Goal: Information Seeking & Learning: Check status

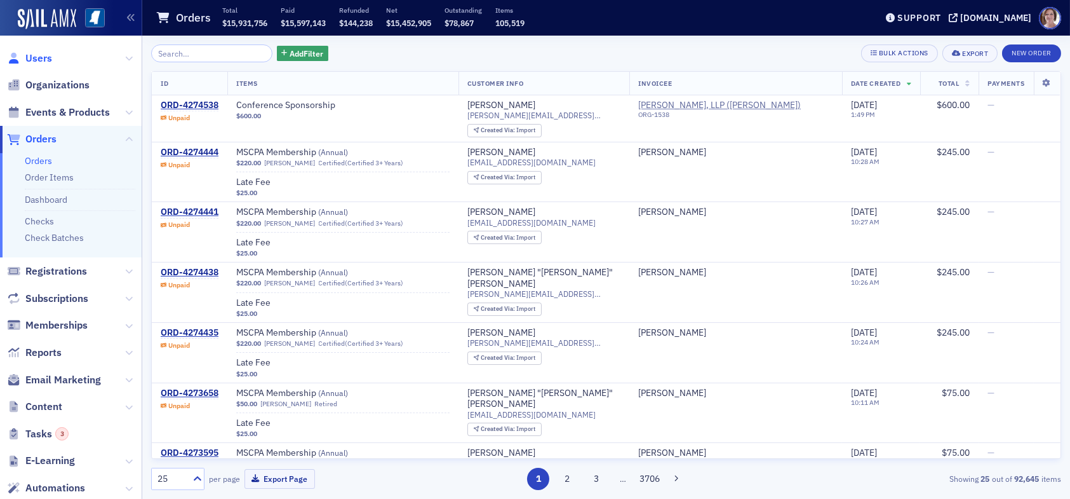
click at [45, 58] on span "Users" at bounding box center [38, 58] width 27 height 14
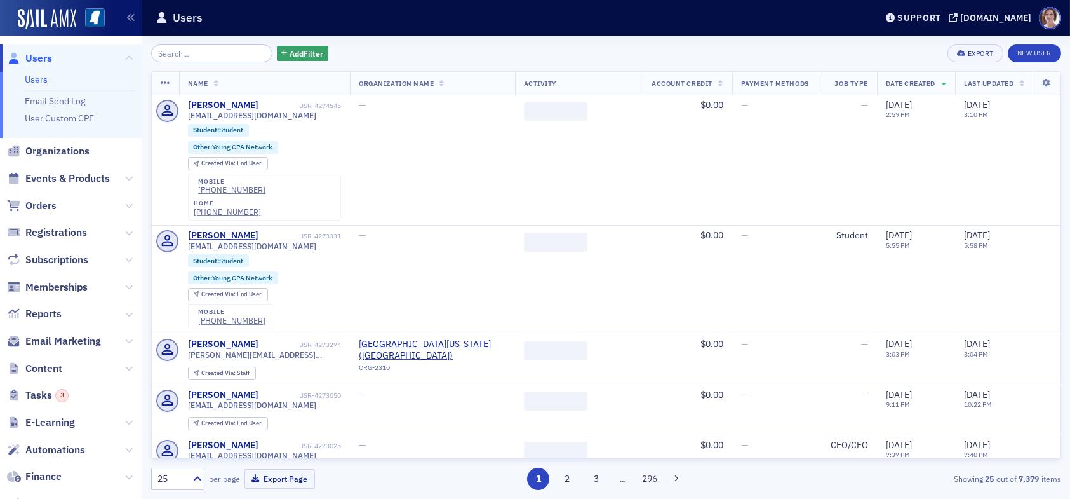
click at [173, 54] on input "search" at bounding box center [211, 53] width 121 height 18
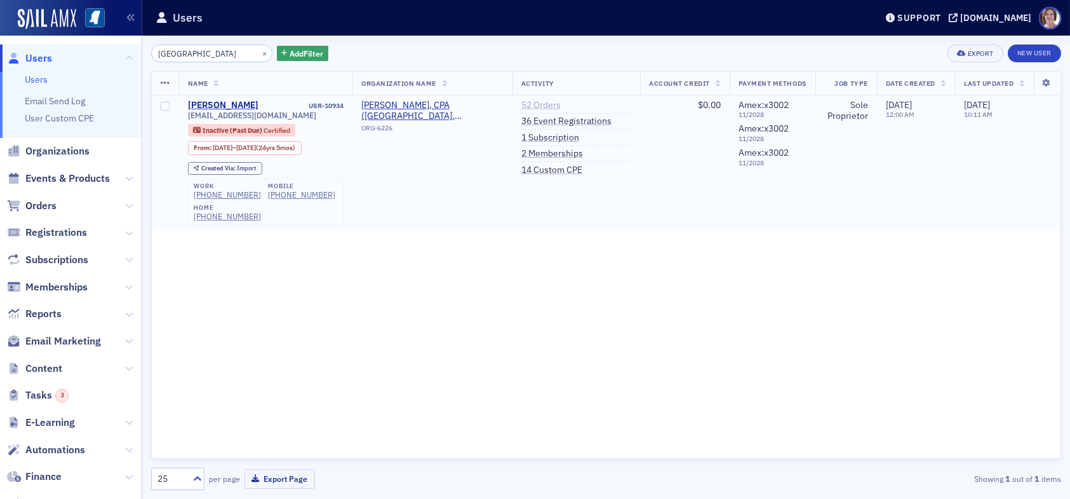
type input "[GEOGRAPHIC_DATA]"
click at [534, 105] on link "52 Orders" at bounding box center [540, 105] width 39 height 11
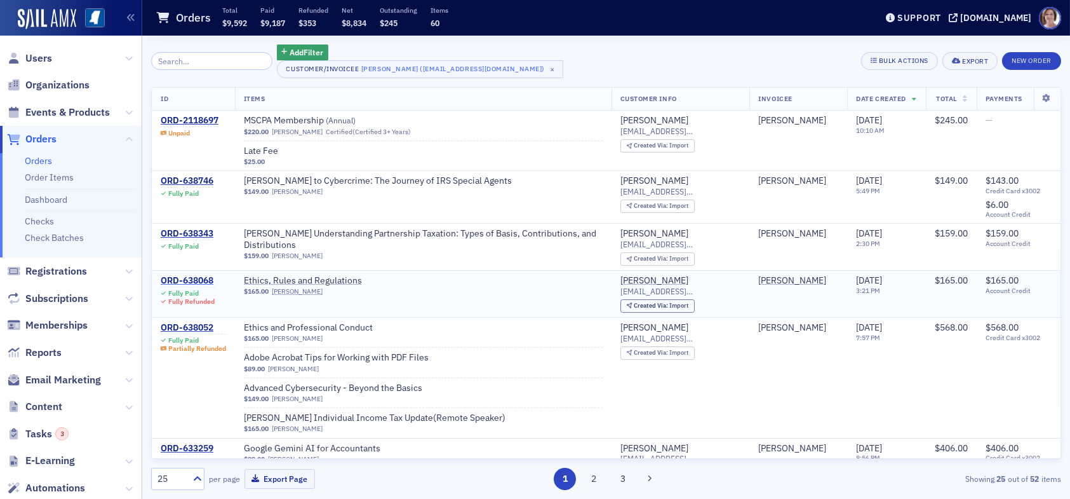
click at [203, 281] on div "ORD-638068" at bounding box center [188, 280] width 54 height 11
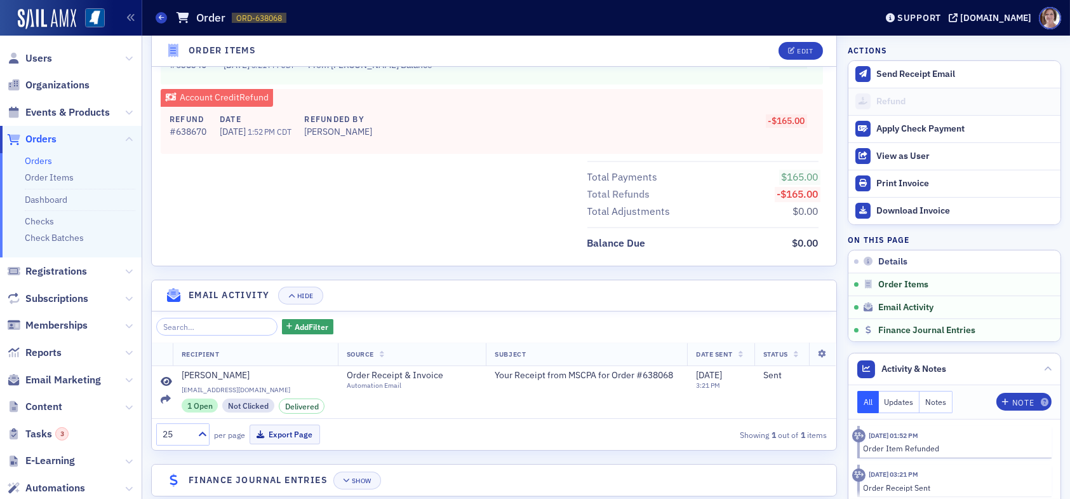
scroll to position [658, 0]
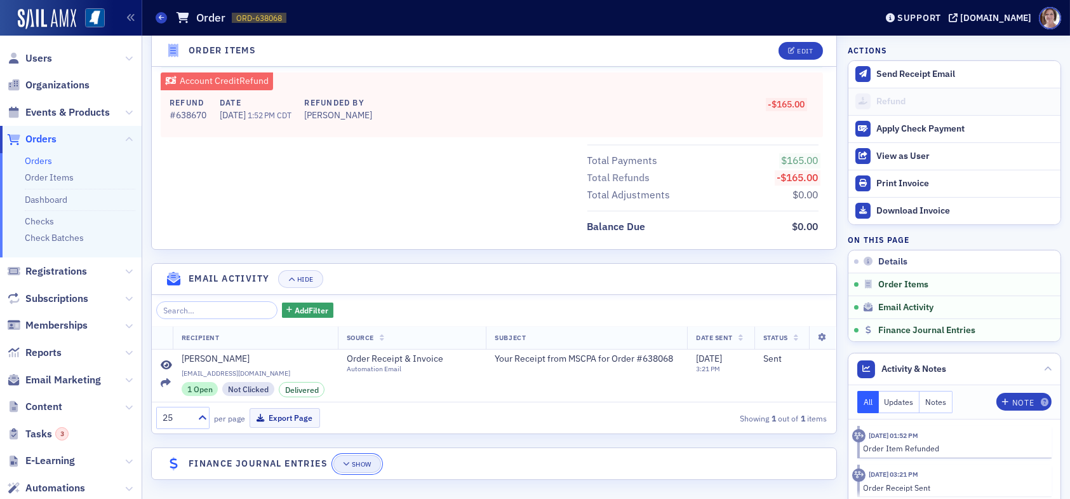
click at [362, 462] on div "Show" at bounding box center [362, 463] width 20 height 7
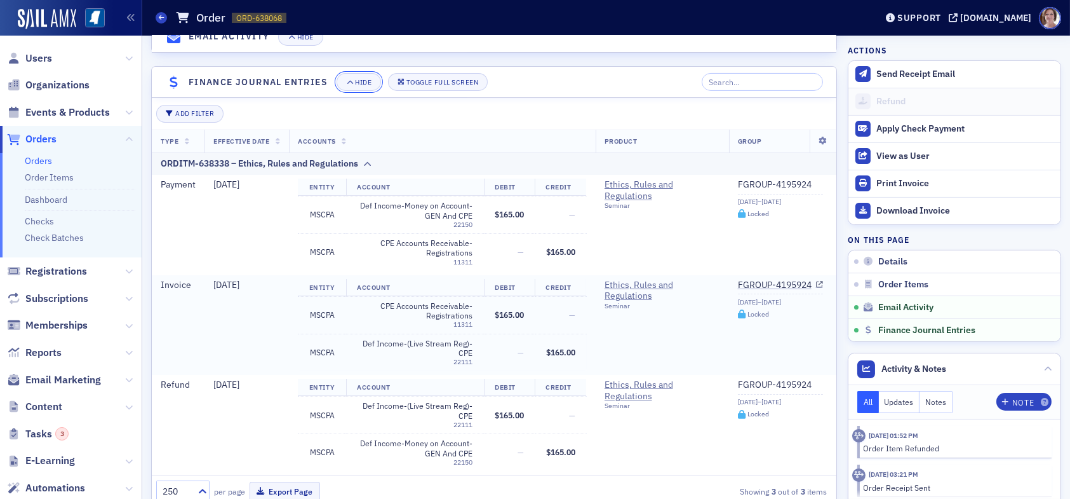
scroll to position [1075, 0]
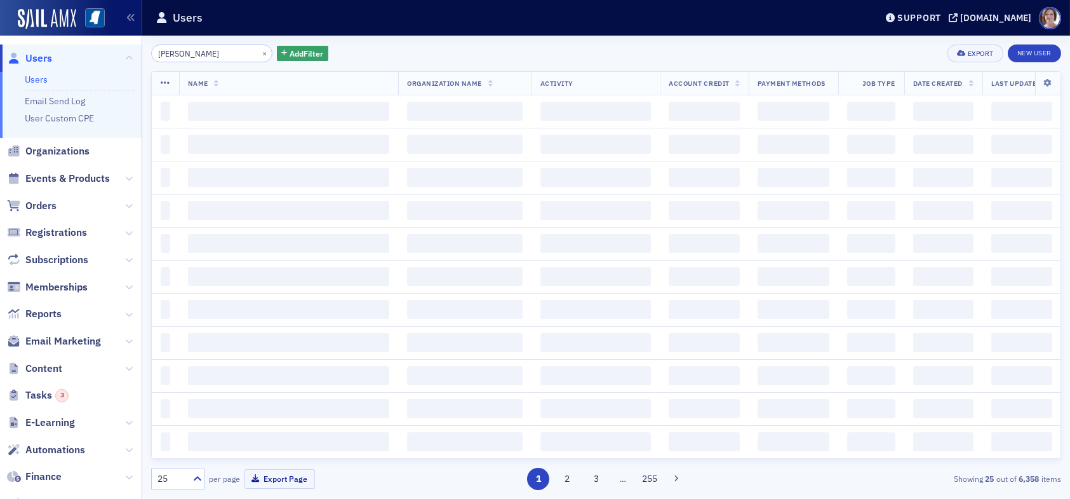
type input "[PERSON_NAME]"
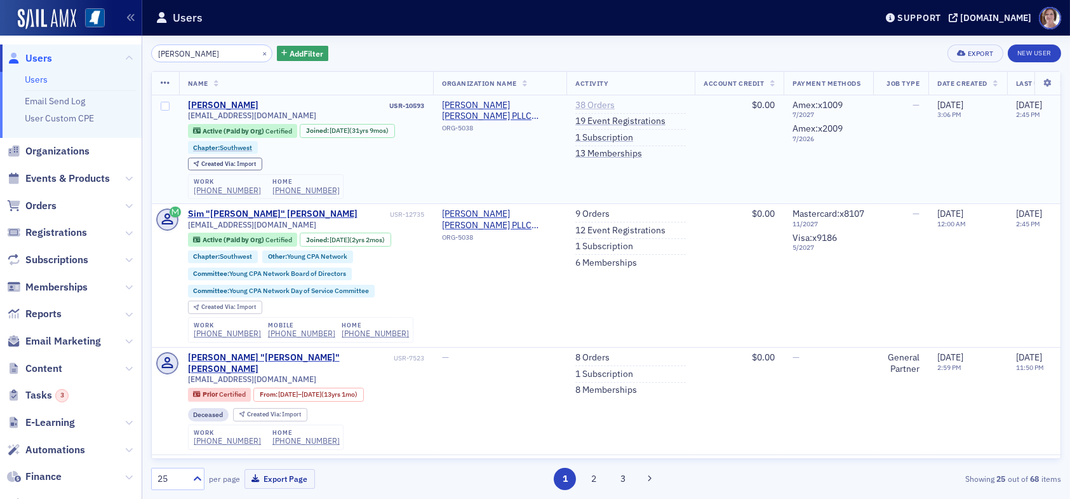
click at [603, 100] on link "38 Orders" at bounding box center [594, 105] width 39 height 11
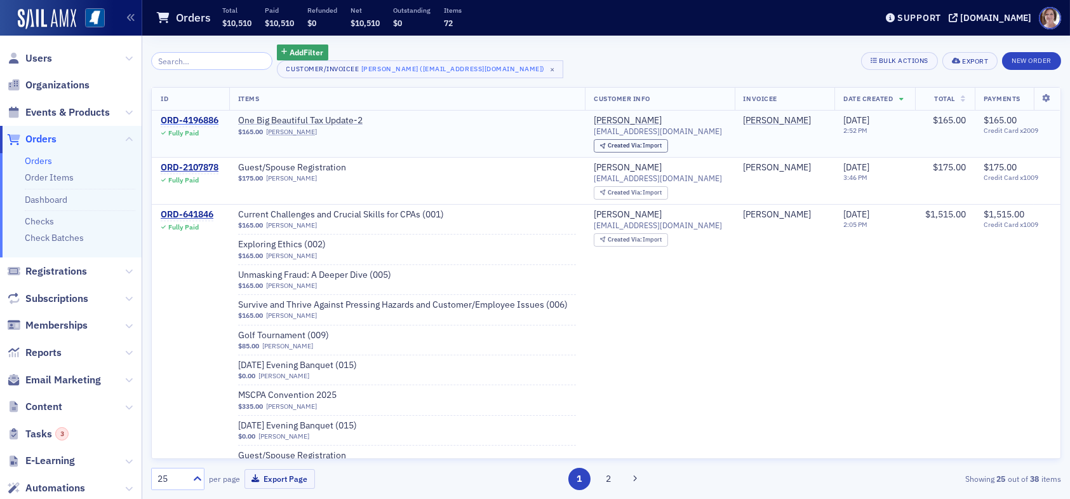
click at [173, 117] on div "ORD-4196886" at bounding box center [190, 120] width 58 height 11
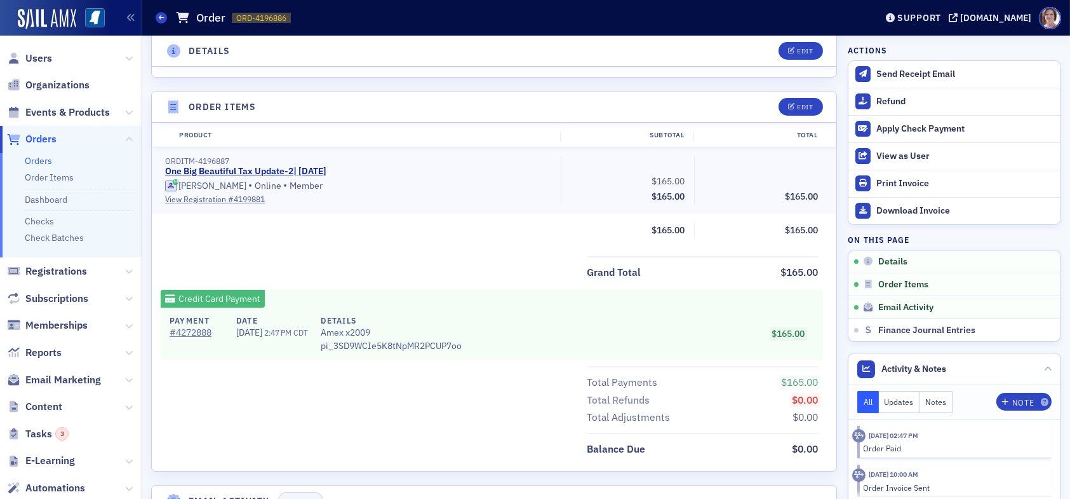
scroll to position [381, 0]
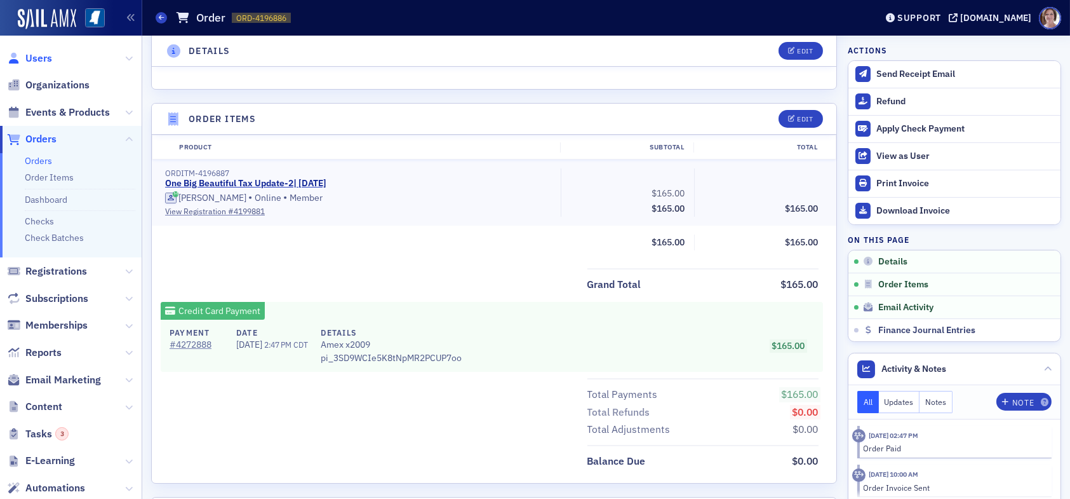
click at [39, 55] on span "Users" at bounding box center [38, 58] width 27 height 14
